Goal: Transaction & Acquisition: Purchase product/service

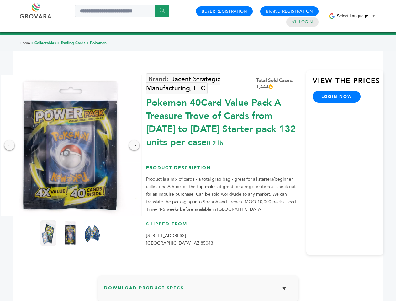
click at [356, 16] on span "Select Language" at bounding box center [352, 15] width 31 height 5
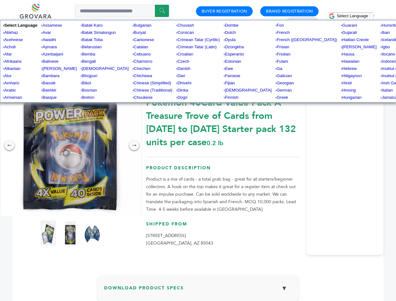
click at [70, 145] on img at bounding box center [70, 145] width 141 height 141
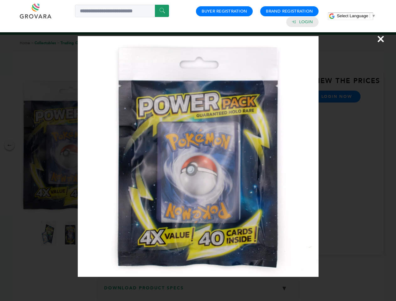
click at [9, 145] on div "×" at bounding box center [198, 150] width 396 height 301
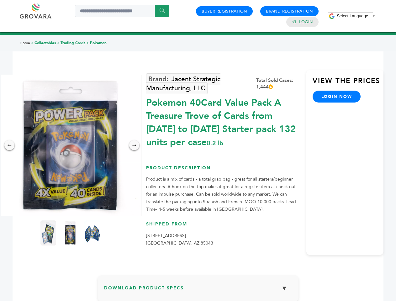
click at [134, 145] on div "→" at bounding box center [134, 145] width 10 height 10
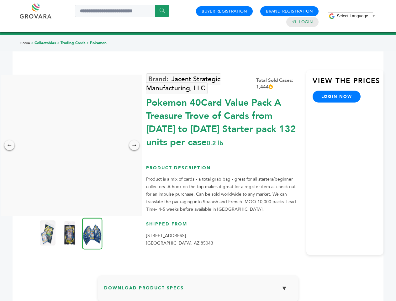
click at [48, 233] on img at bounding box center [48, 233] width 16 height 25
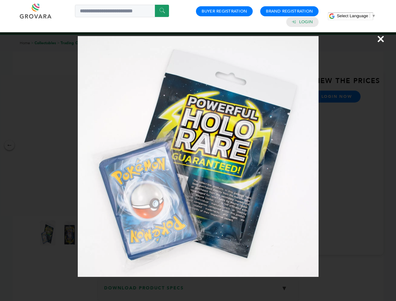
click at [70, 233] on div "×" at bounding box center [198, 150] width 396 height 301
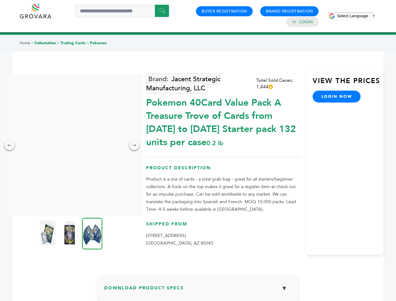
click at [92, 233] on img at bounding box center [92, 234] width 20 height 32
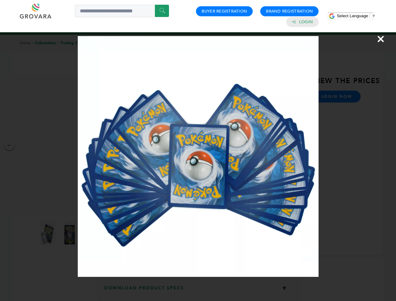
click at [198, 291] on div "×" at bounding box center [198, 150] width 396 height 301
